Goal: Obtain resource: Download file/media

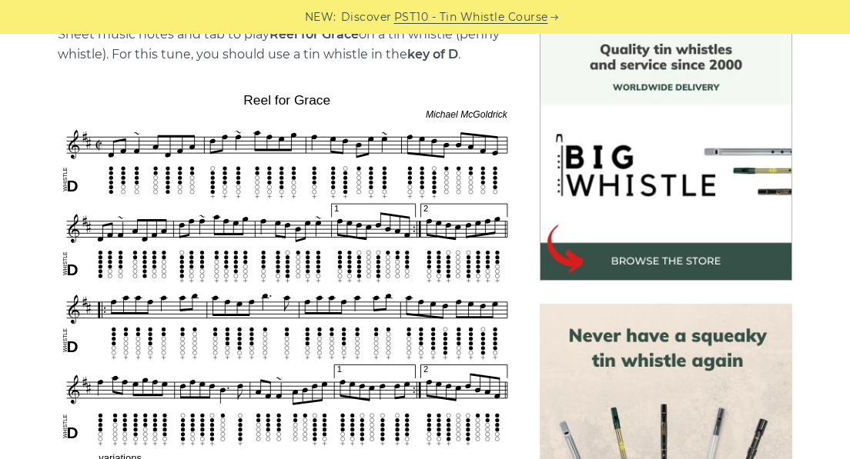
scroll to position [435, 0]
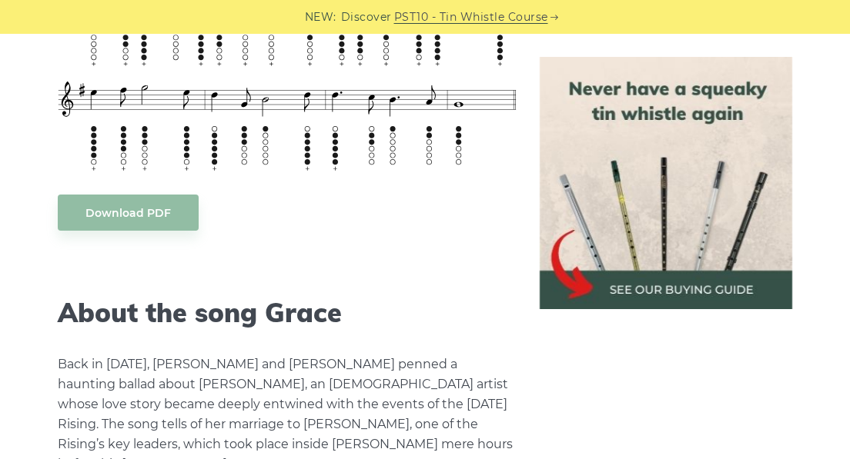
scroll to position [2137, 0]
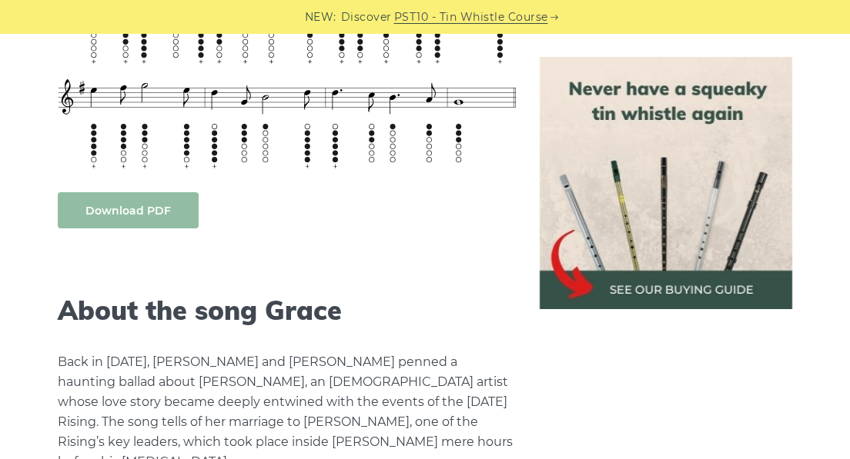
click at [176, 211] on body "NEW: Discover PST10 - Tin Whistle Course Lessons Fingering Charts Tabs & Notes …" at bounding box center [425, 383] width 850 height 5041
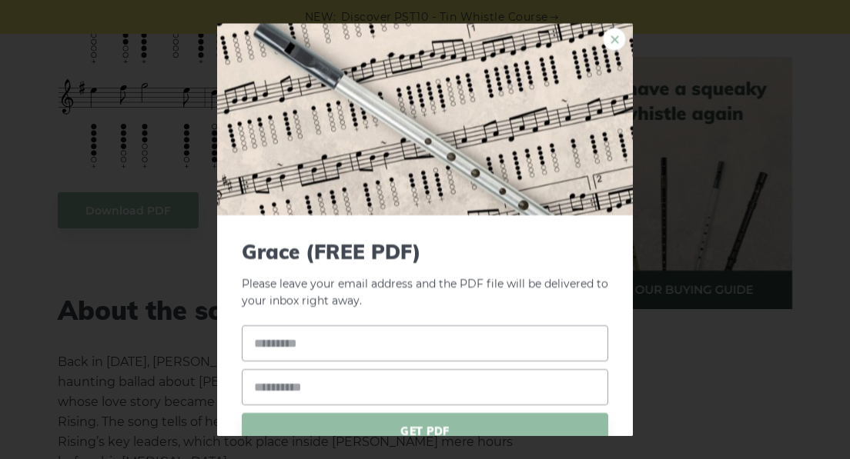
click at [606, 35] on link "×" at bounding box center [614, 39] width 23 height 23
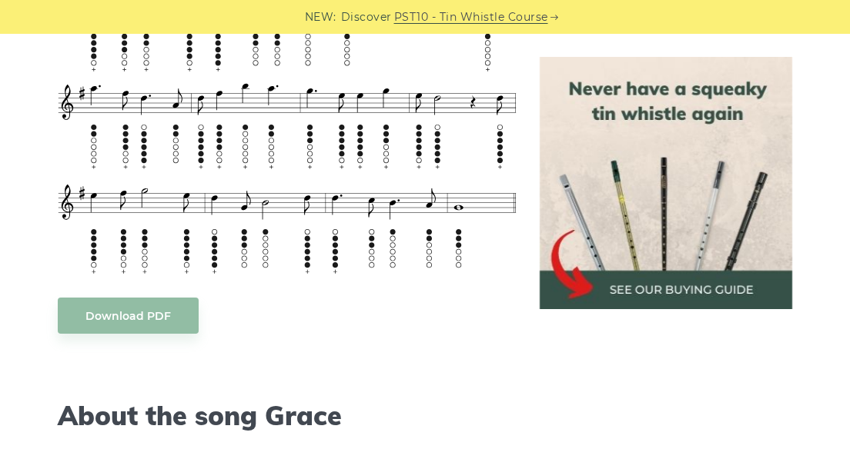
scroll to position [2133, 0]
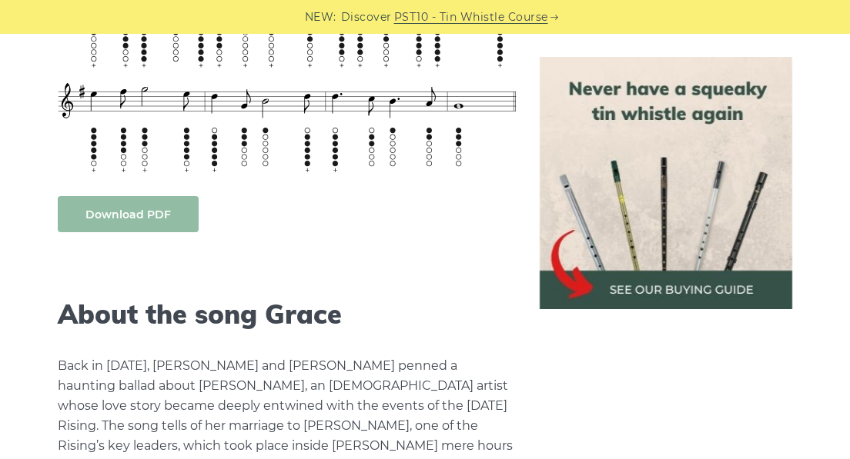
click at [152, 209] on body "NEW: Discover PST10 - Tin Whistle Course Lessons Fingering Charts Tabs & Notes …" at bounding box center [425, 387] width 850 height 5041
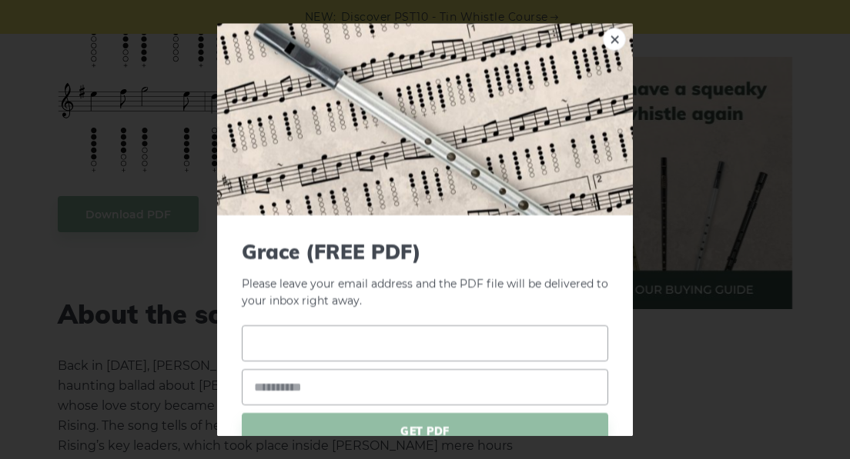
click at [377, 352] on input "text" at bounding box center [425, 344] width 366 height 36
type input "**"
click at [361, 402] on input "email" at bounding box center [425, 388] width 366 height 36
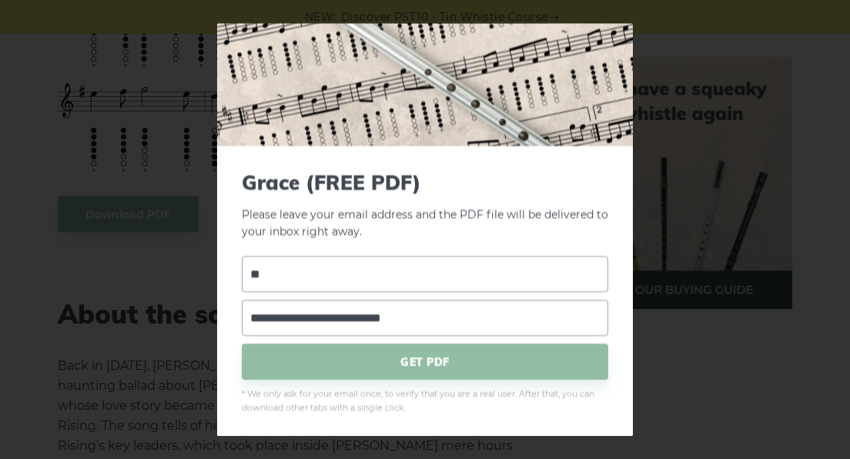
scroll to position [73, 0]
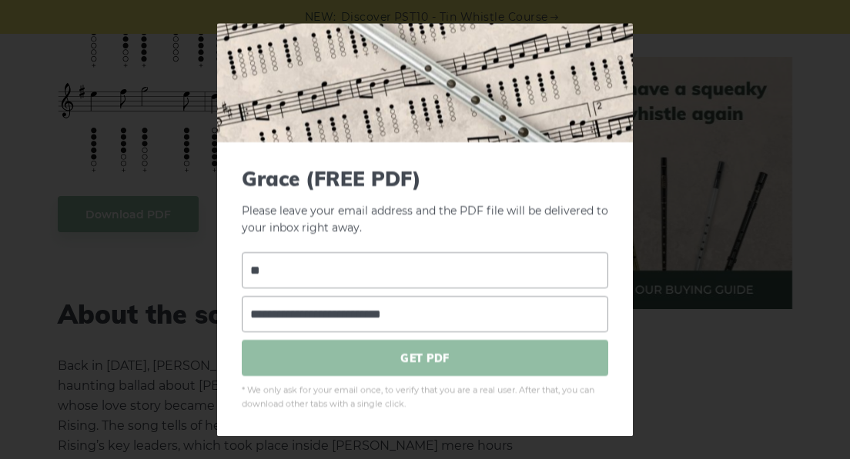
type input "**********"
click at [466, 361] on span "GET PDF" at bounding box center [425, 359] width 366 height 36
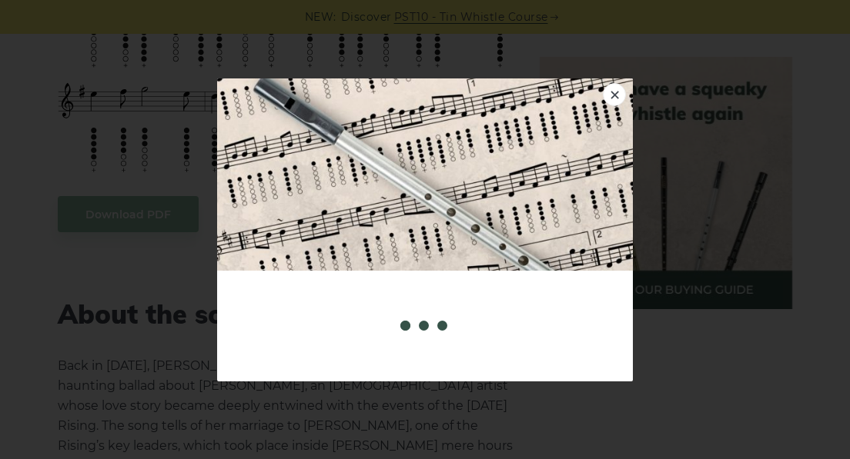
scroll to position [0, 0]
